Goal: Task Accomplishment & Management: Complete application form

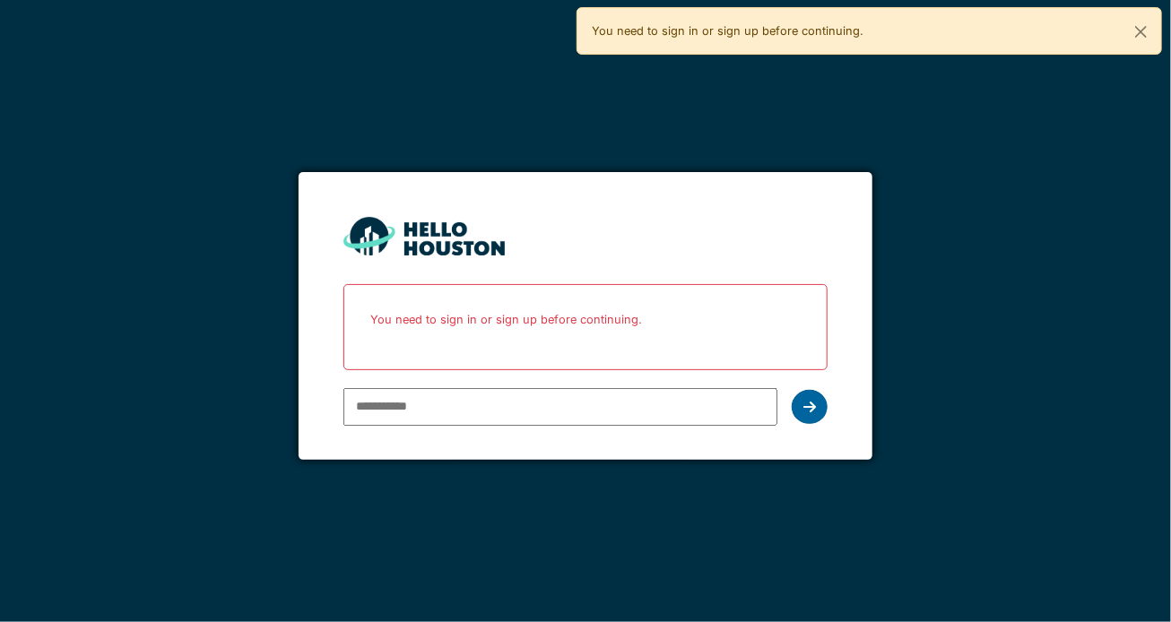
type input "**********"
click at [812, 413] on icon at bounding box center [810, 407] width 13 height 14
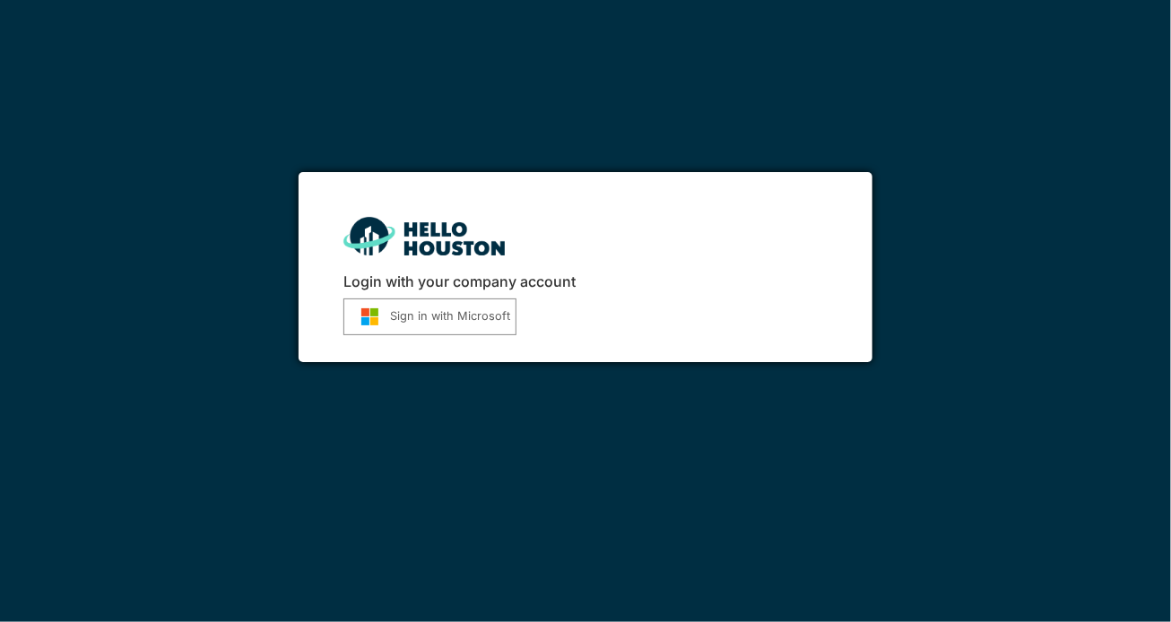
click at [432, 320] on button "Sign in with Microsoft" at bounding box center [430, 317] width 173 height 37
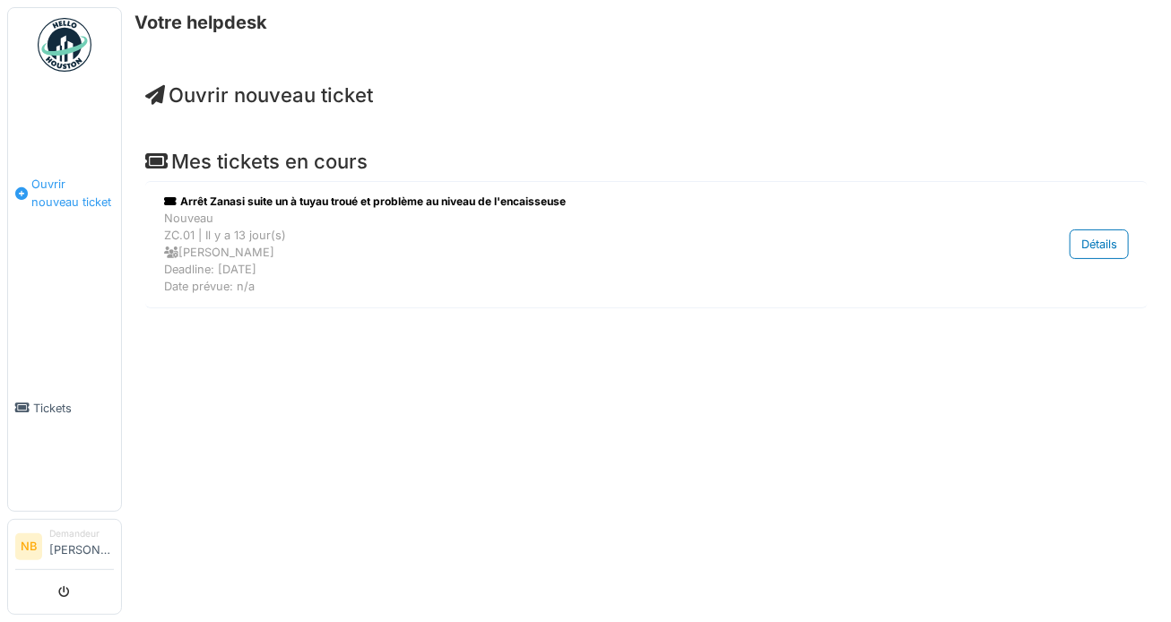
click at [57, 186] on span "Ouvrir nouveau ticket" at bounding box center [72, 193] width 83 height 34
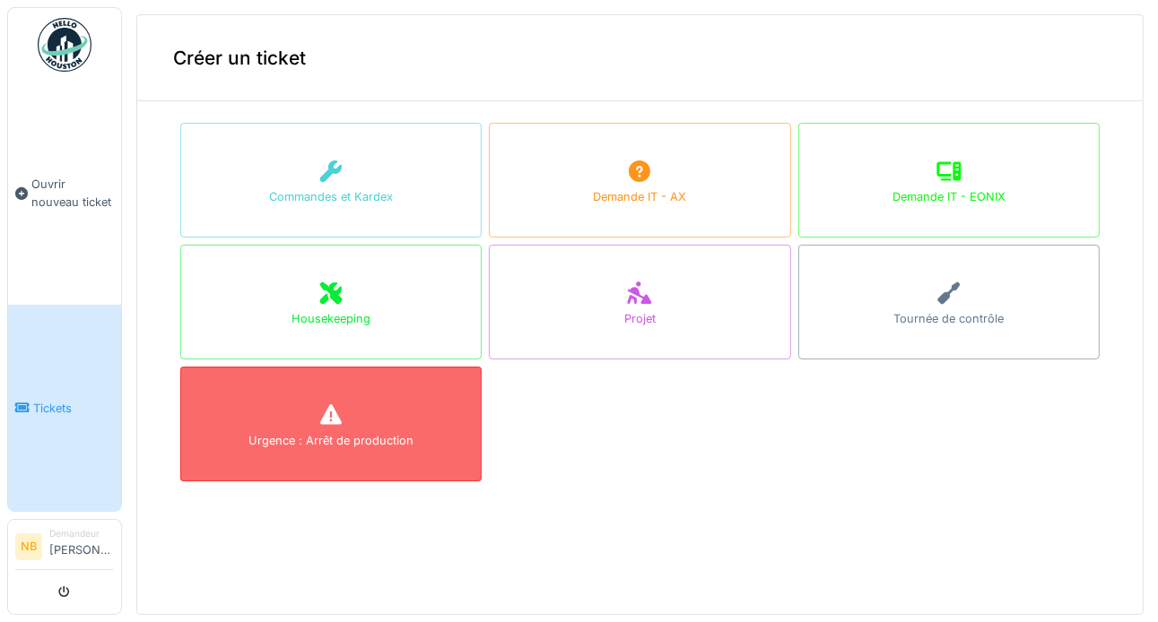
click at [323, 436] on div "Urgence : Arrêt de production" at bounding box center [330, 440] width 165 height 17
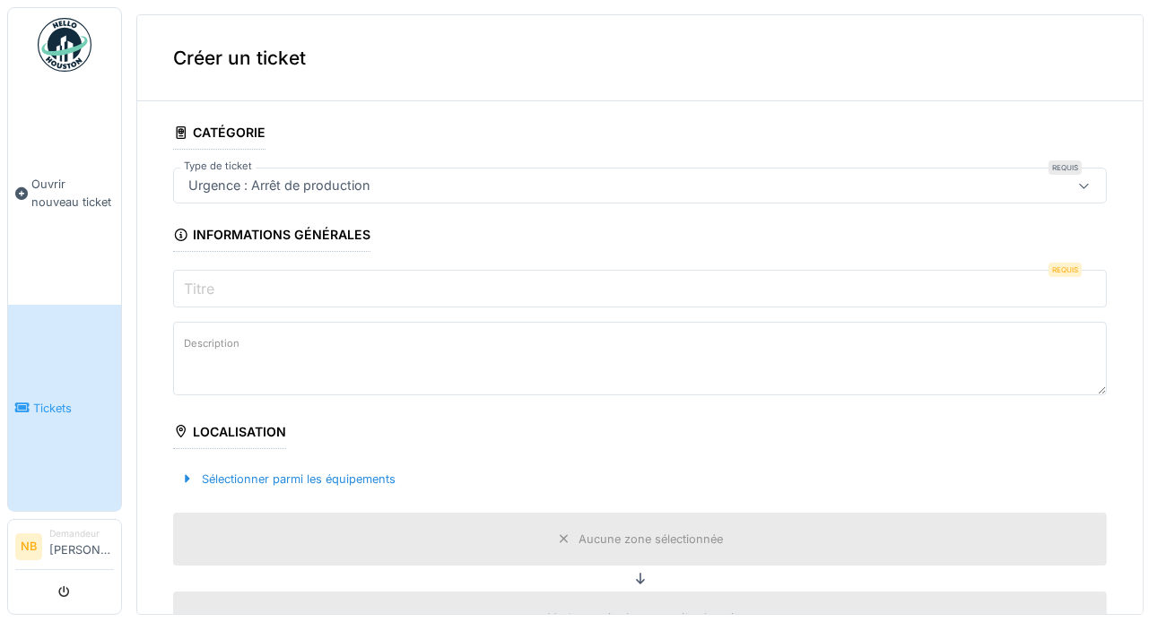
click at [236, 295] on input "Titre" at bounding box center [640, 289] width 934 height 38
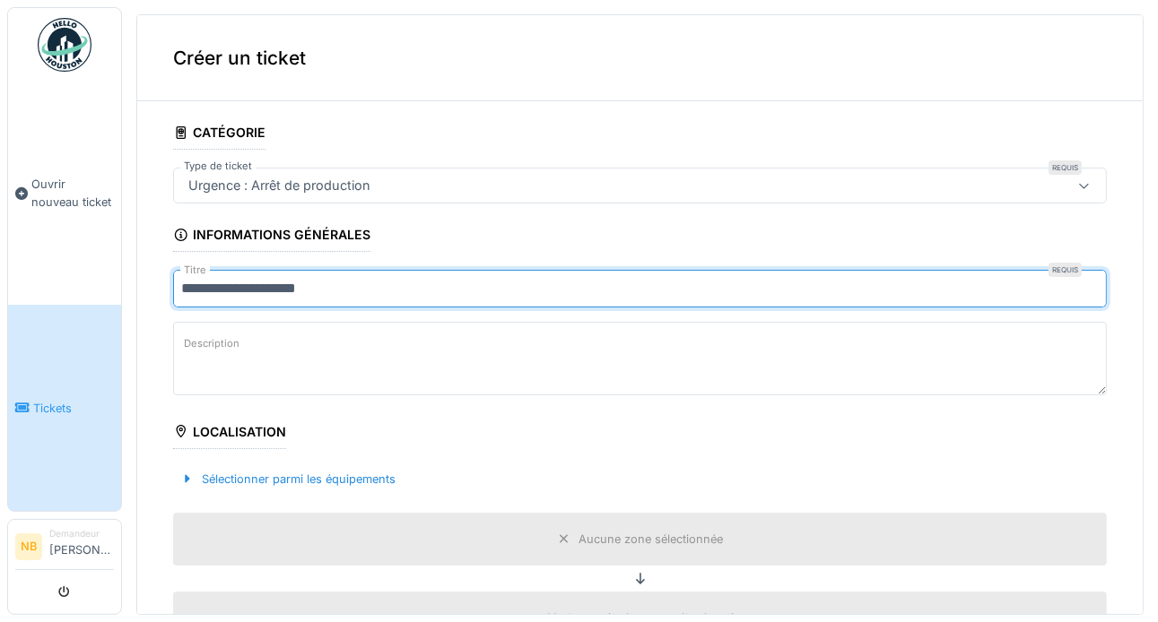
type input "**********"
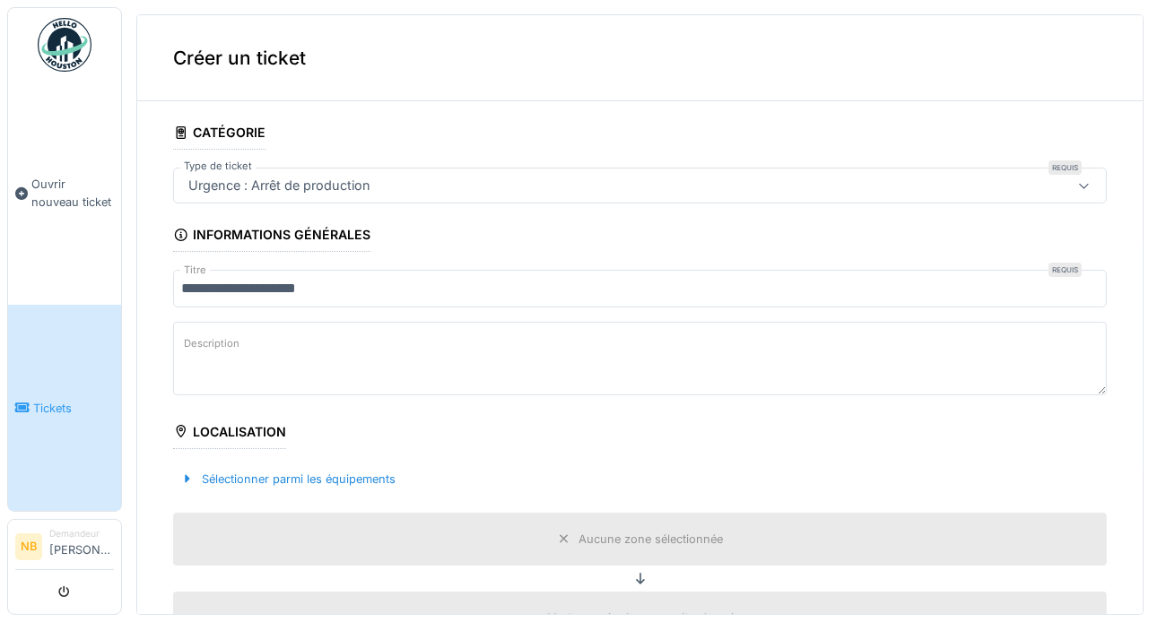
click at [196, 345] on label "Description" at bounding box center [211, 344] width 63 height 22
click at [196, 345] on textarea "Description" at bounding box center [640, 359] width 934 height 74
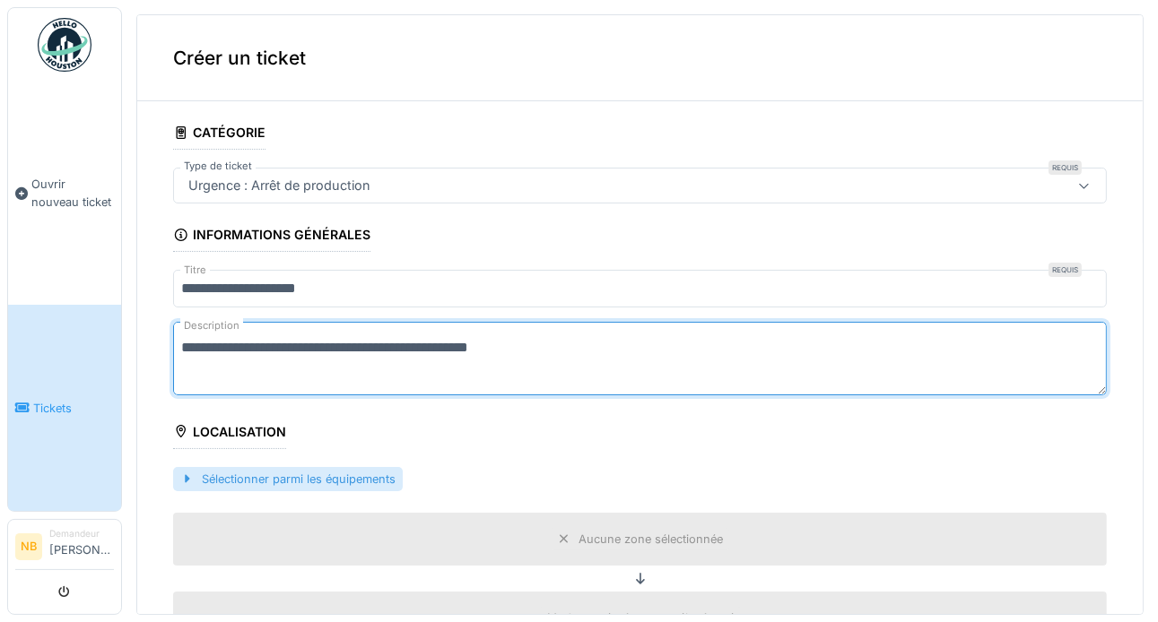
type textarea "**********"
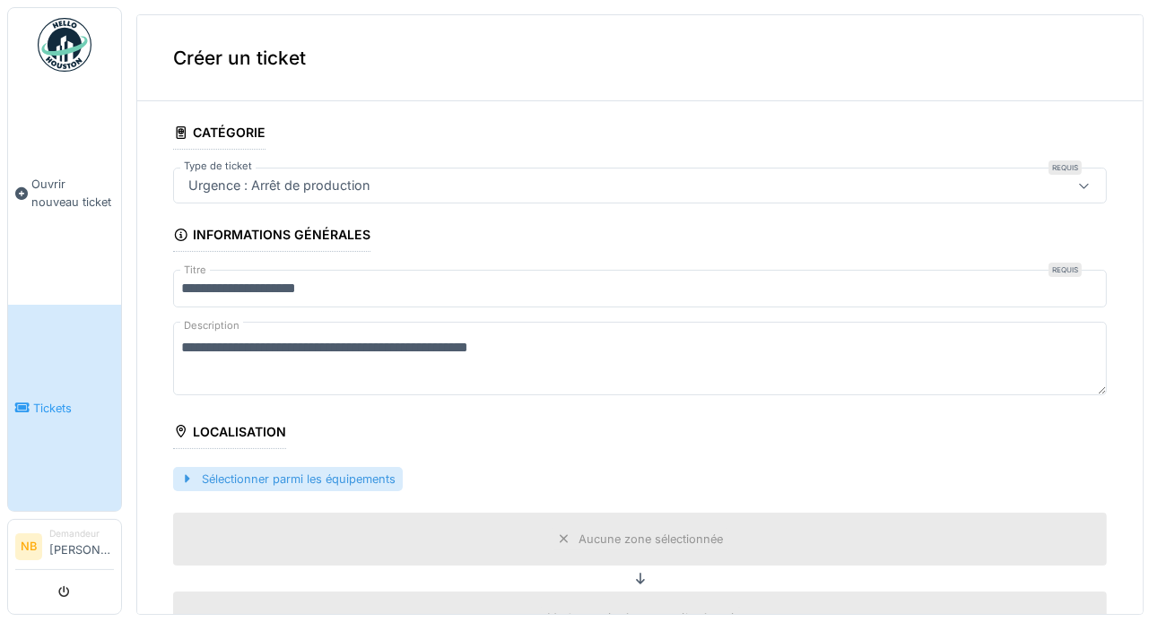
click at [239, 472] on div "Sélectionner parmi les équipements" at bounding box center [288, 479] width 230 height 24
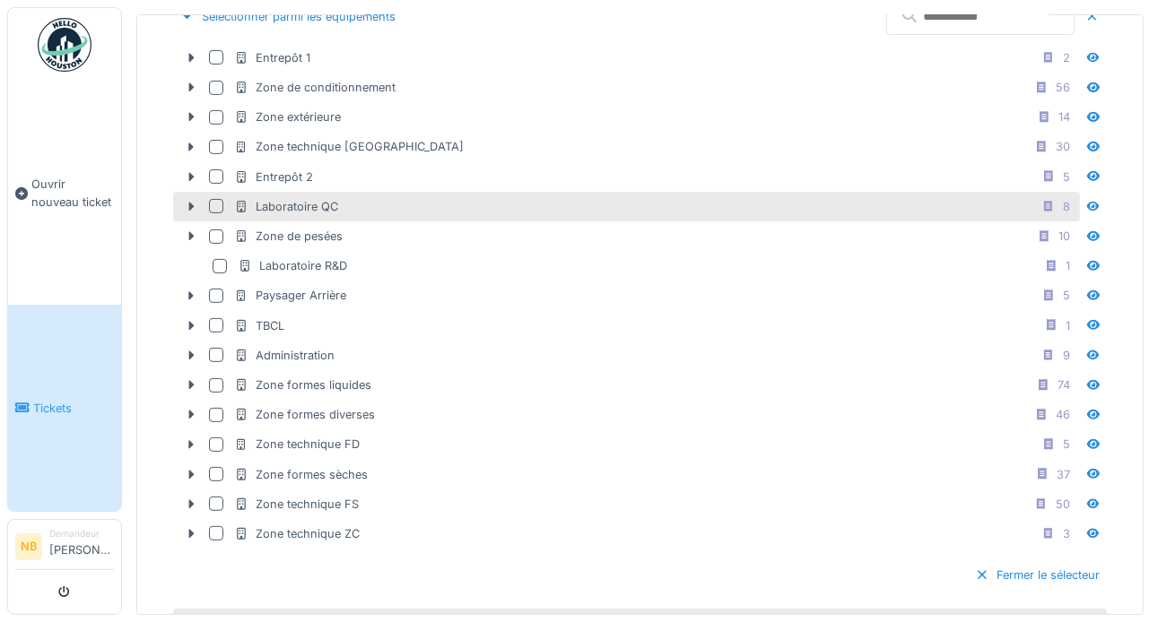
scroll to position [359, 0]
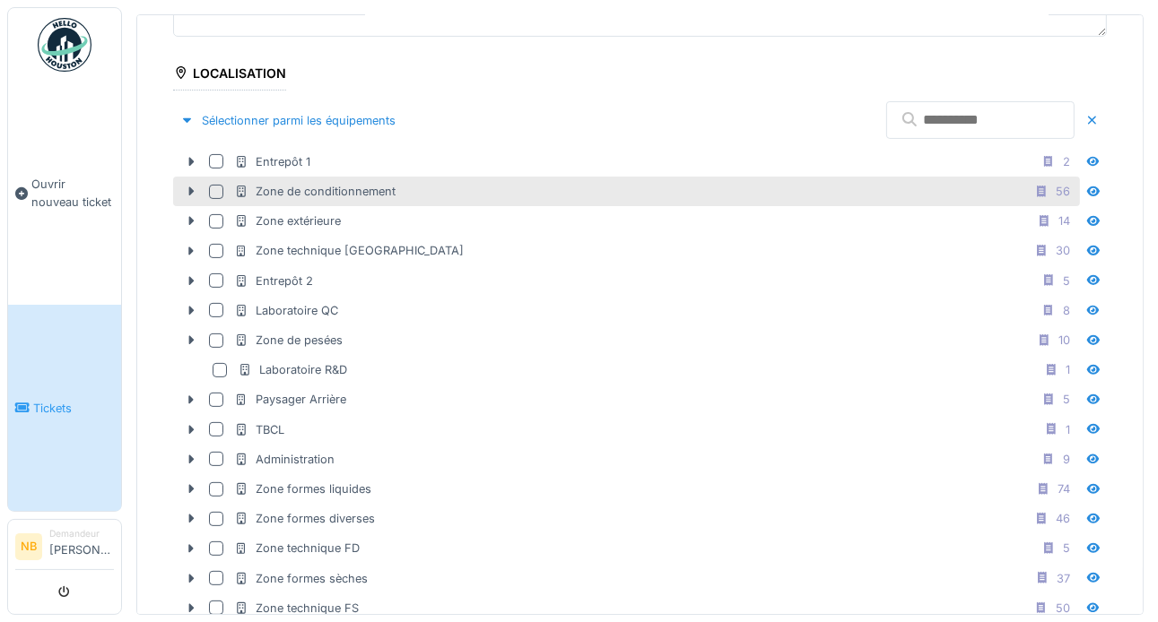
click at [219, 191] on div at bounding box center [216, 192] width 14 height 14
click at [188, 187] on icon at bounding box center [191, 192] width 14 height 12
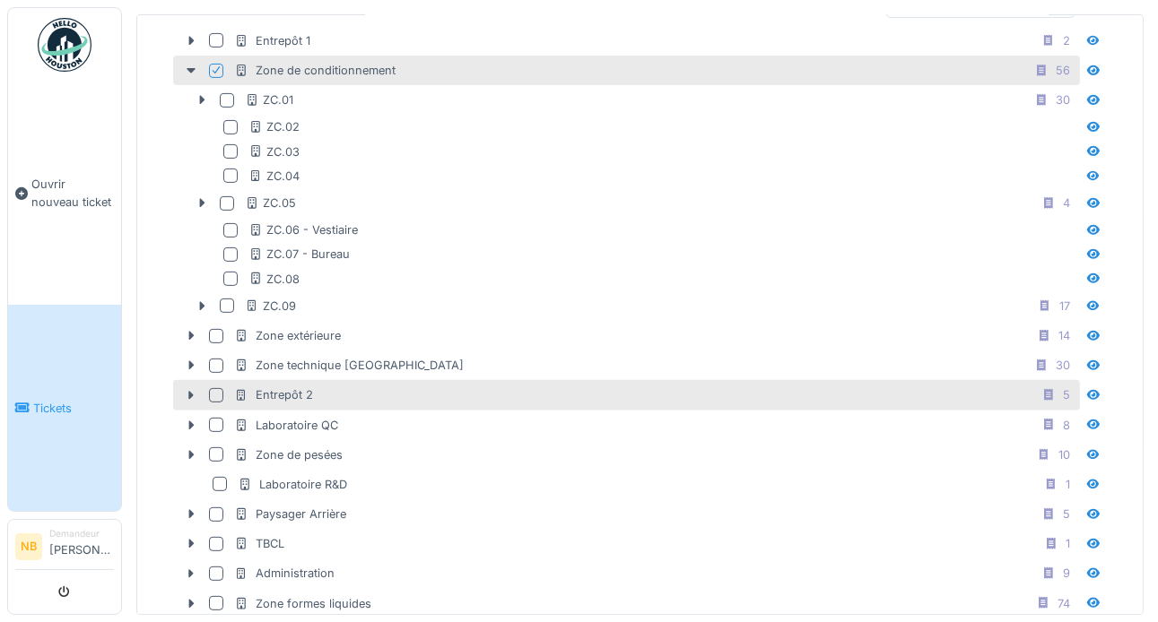
scroll to position [448, 0]
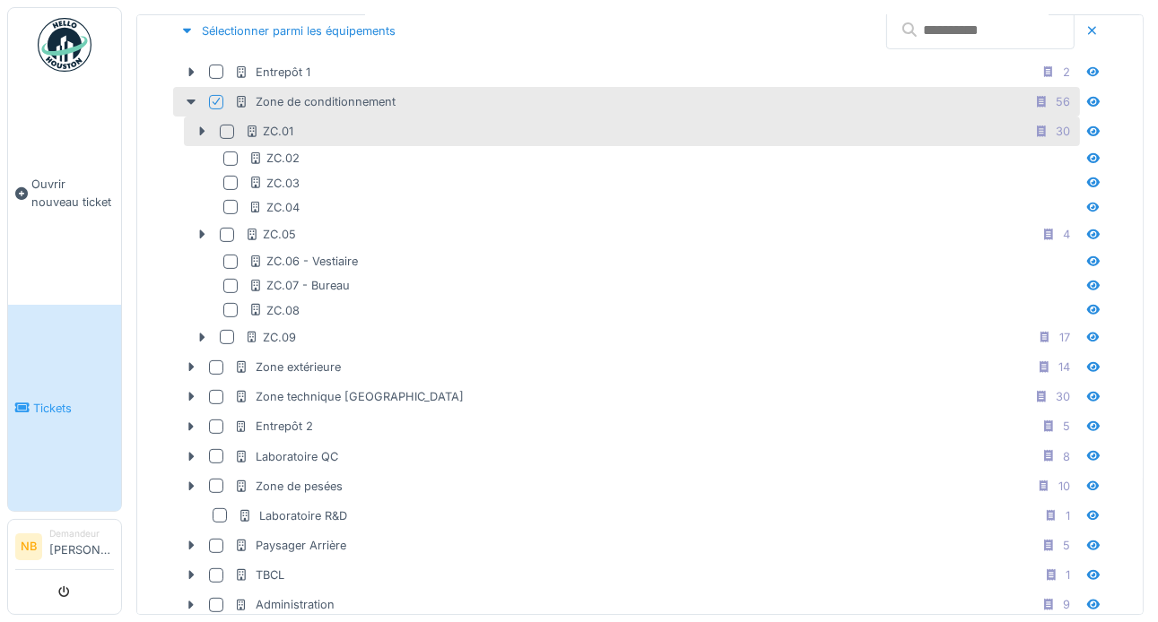
click at [229, 126] on div at bounding box center [227, 132] width 14 height 14
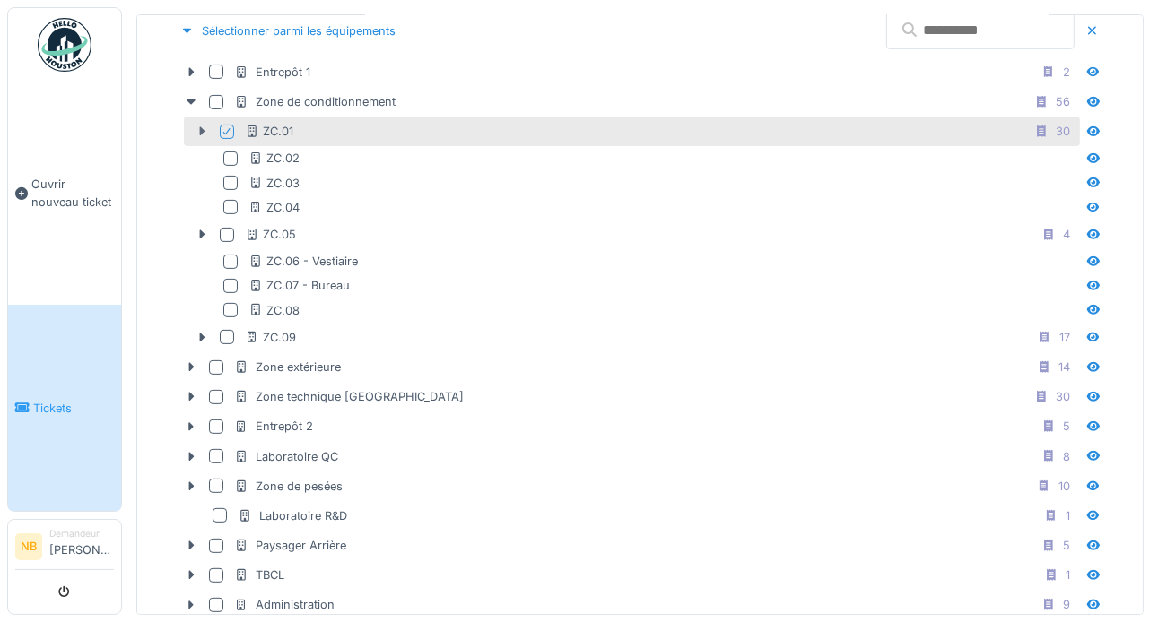
click at [203, 127] on icon at bounding box center [202, 131] width 5 height 9
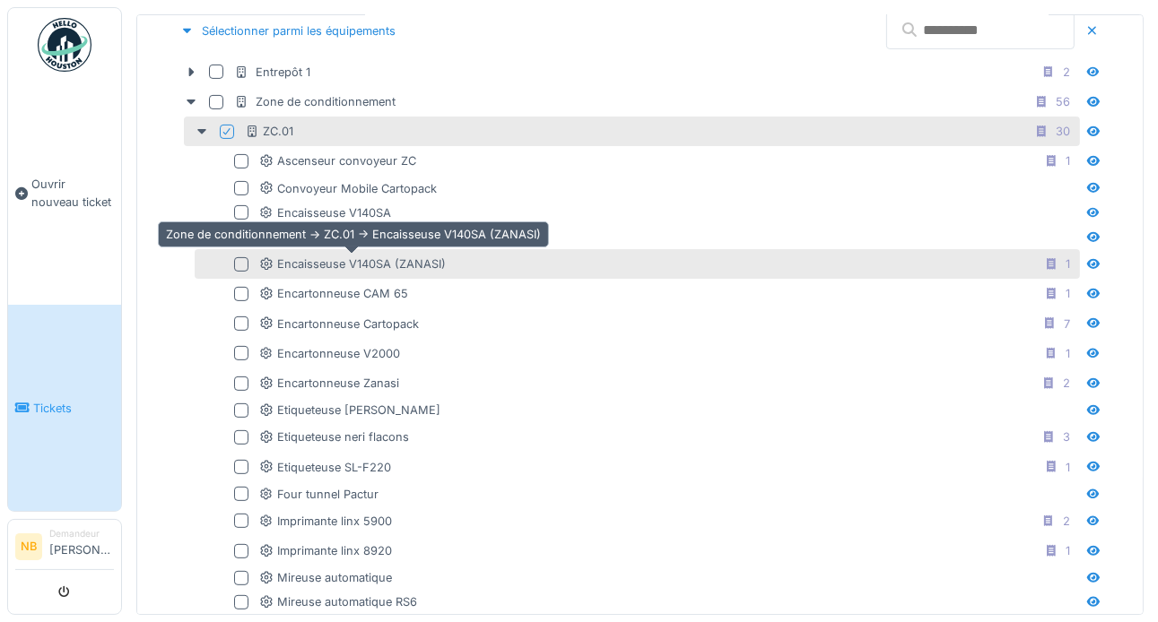
click at [413, 264] on div "Encaisseuse V140SA (ZANASI)" at bounding box center [352, 264] width 187 height 17
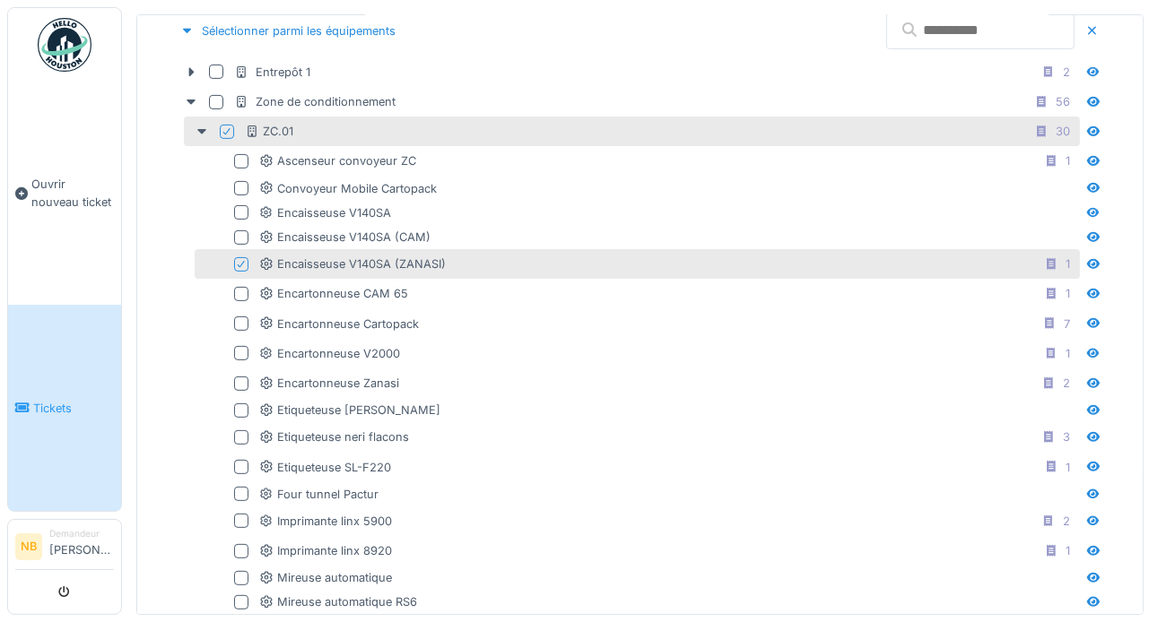
click at [241, 261] on icon at bounding box center [241, 264] width 7 height 7
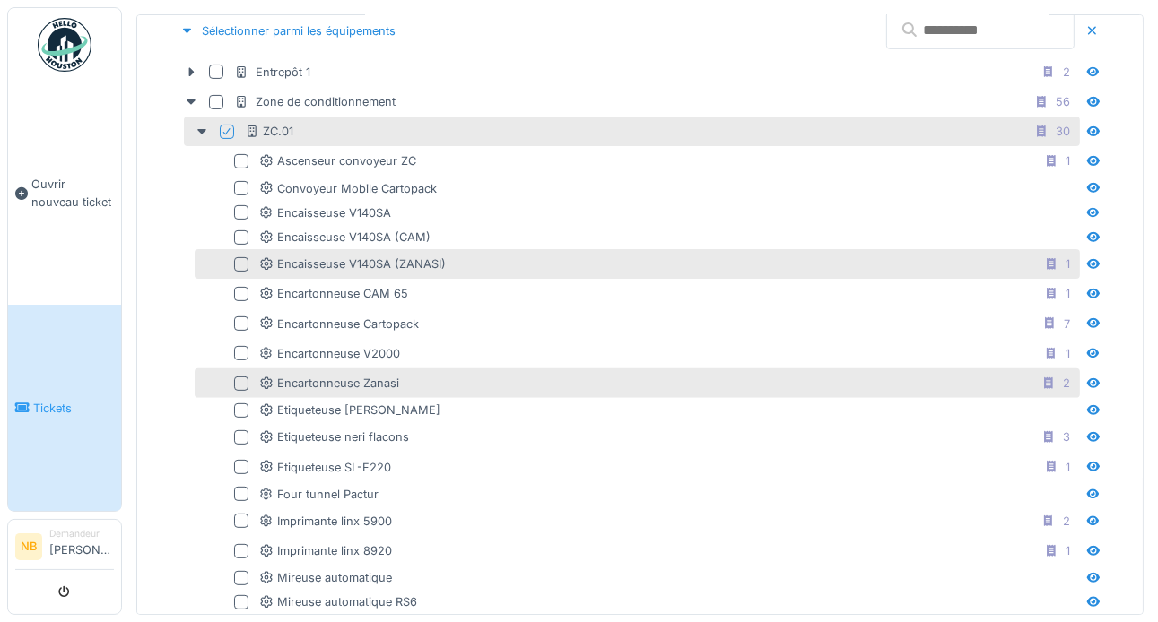
click at [246, 385] on div at bounding box center [241, 384] width 14 height 14
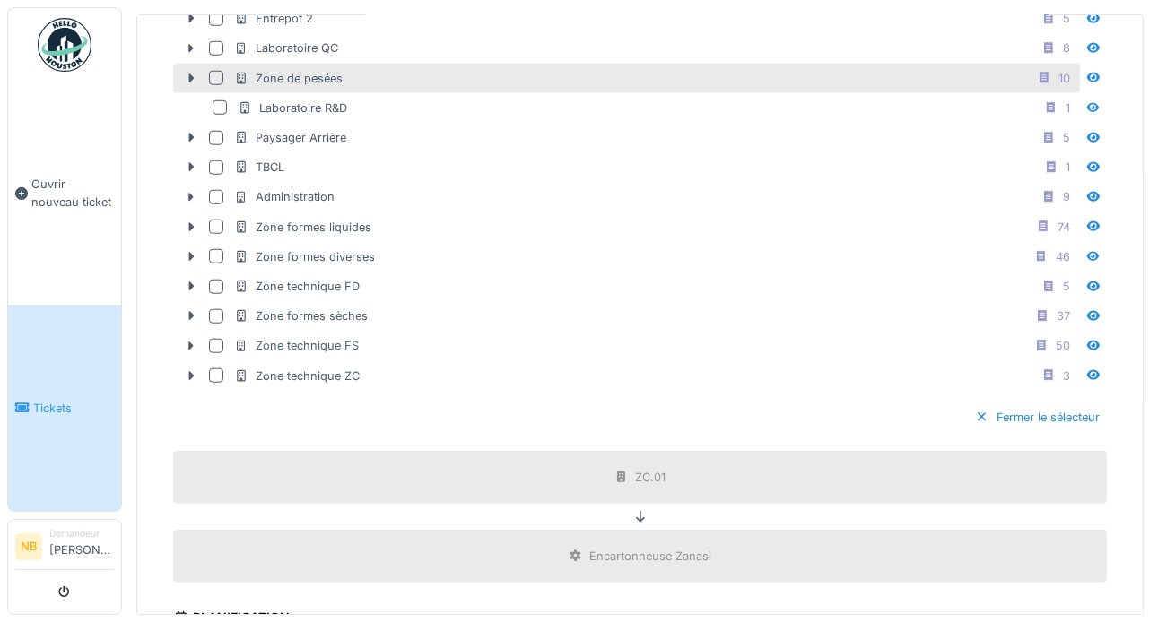
scroll to position [1704, 0]
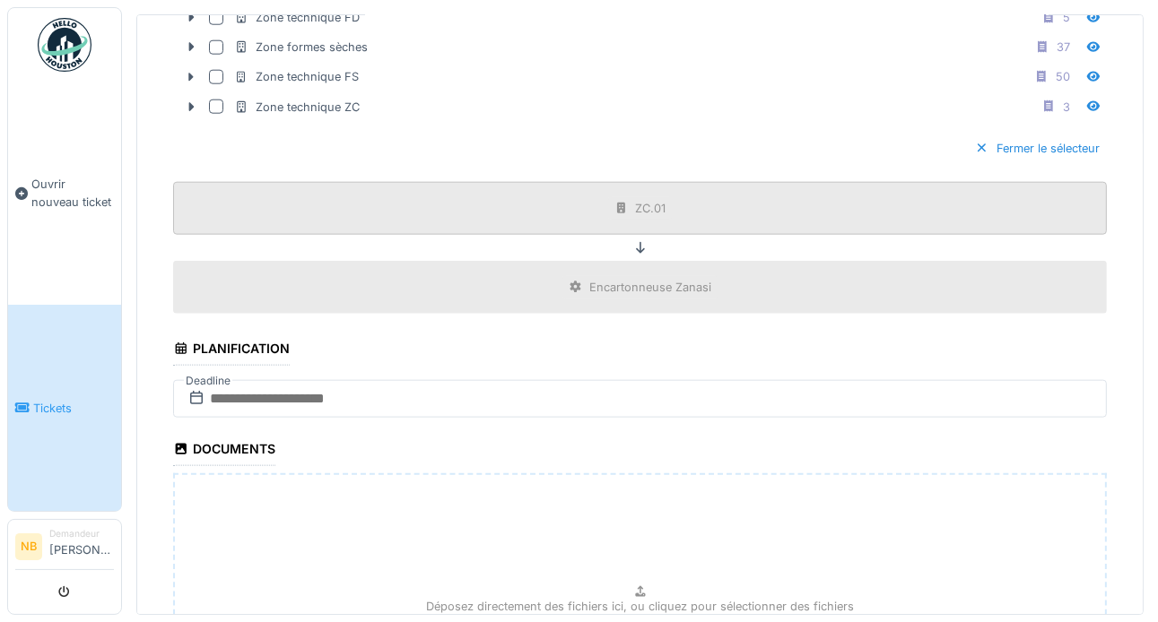
click at [479, 197] on div "ZC.01" at bounding box center [640, 208] width 934 height 53
click at [193, 391] on icon at bounding box center [196, 398] width 18 height 14
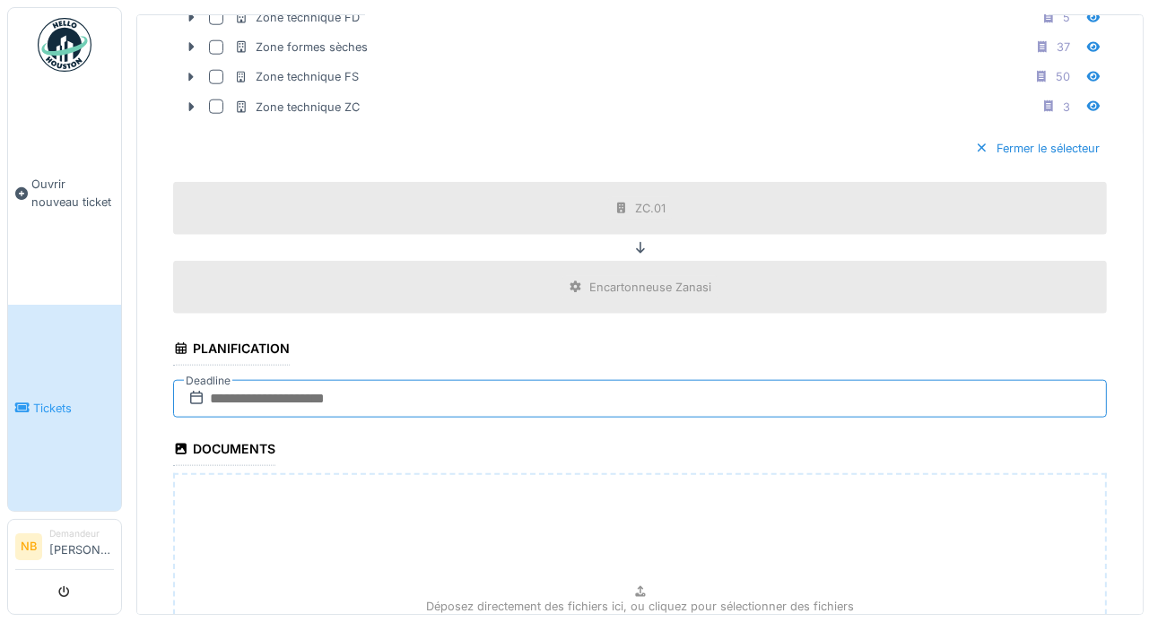
click at [251, 384] on input "text" at bounding box center [640, 399] width 934 height 38
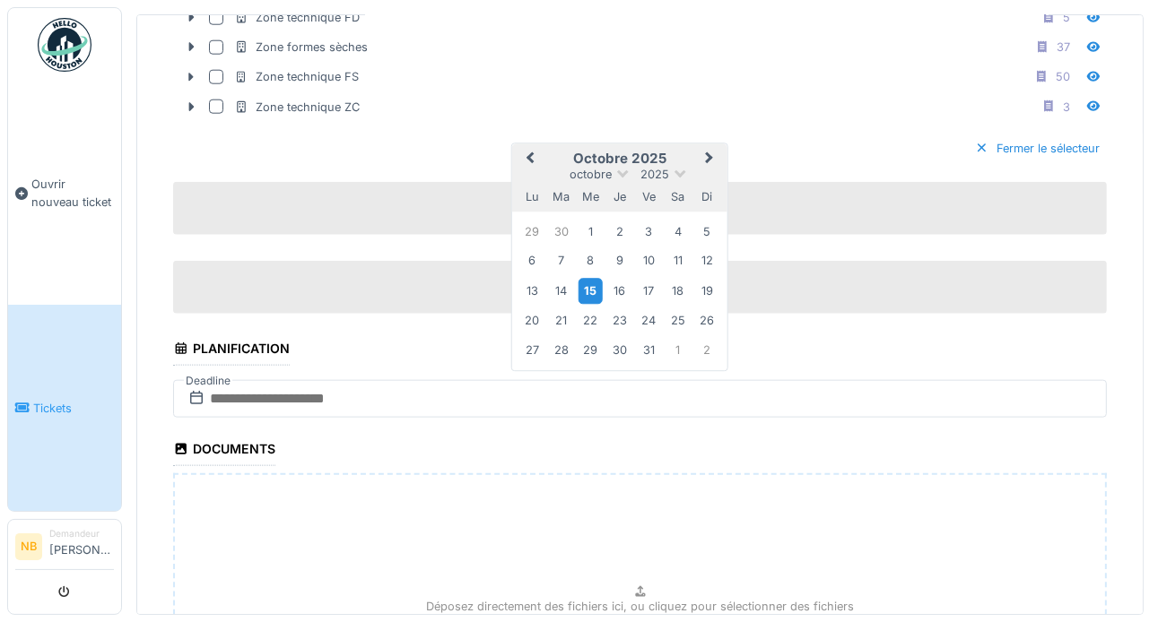
click at [591, 278] on div "15" at bounding box center [591, 291] width 24 height 26
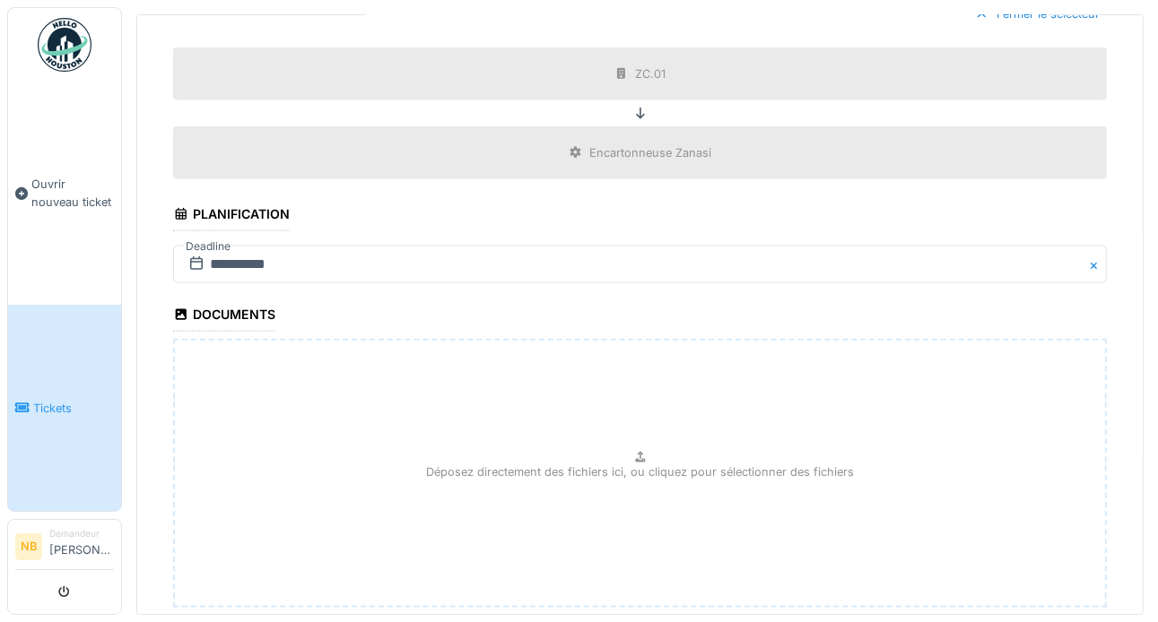
scroll to position [1934, 0]
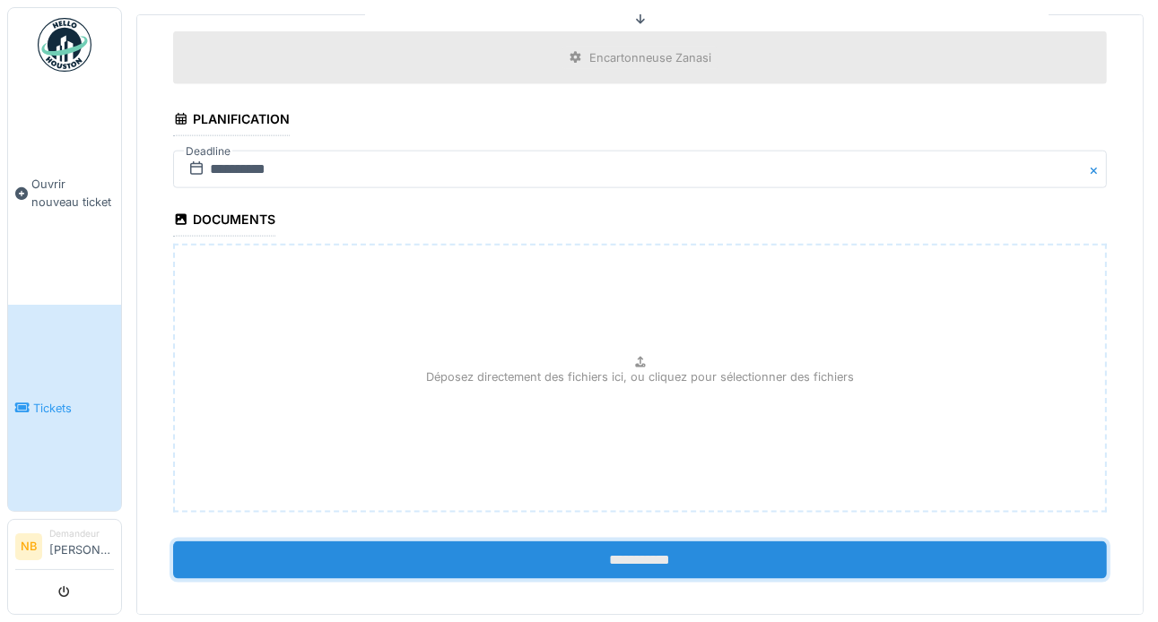
click at [628, 542] on input "**********" at bounding box center [640, 561] width 934 height 38
click at [631, 551] on input "**********" at bounding box center [640, 561] width 934 height 38
